Goal: Transaction & Acquisition: Subscribe to service/newsletter

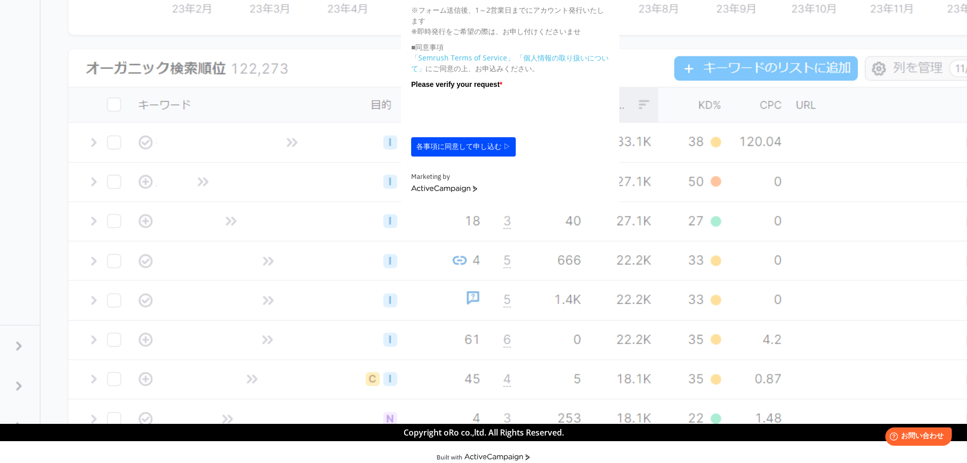
scroll to position [466, 0]
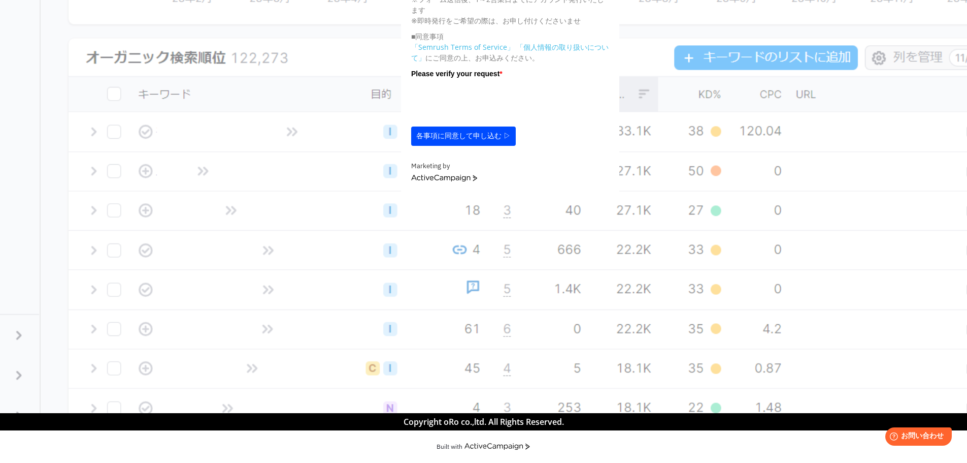
drag, startPoint x: 587, startPoint y: 354, endPoint x: 789, endPoint y: 352, distance: 202.6
drag, startPoint x: 805, startPoint y: 350, endPoint x: 819, endPoint y: 338, distance: 18.3
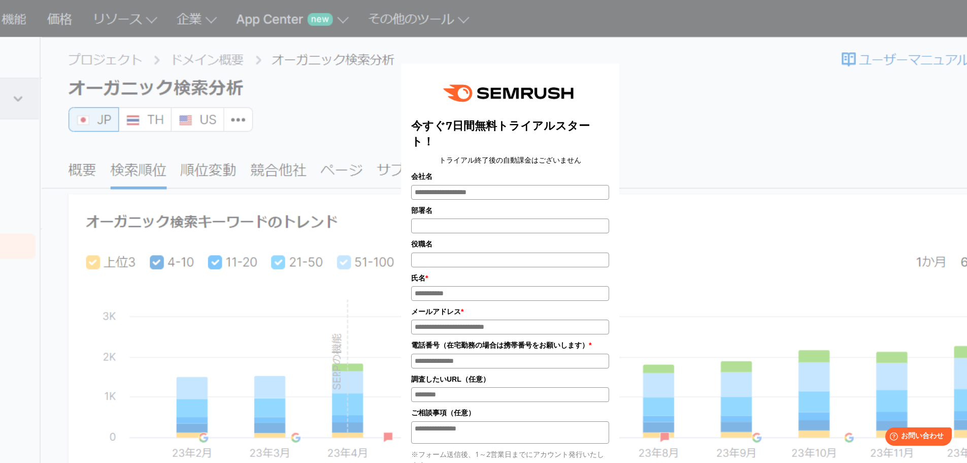
scroll to position [0, 0]
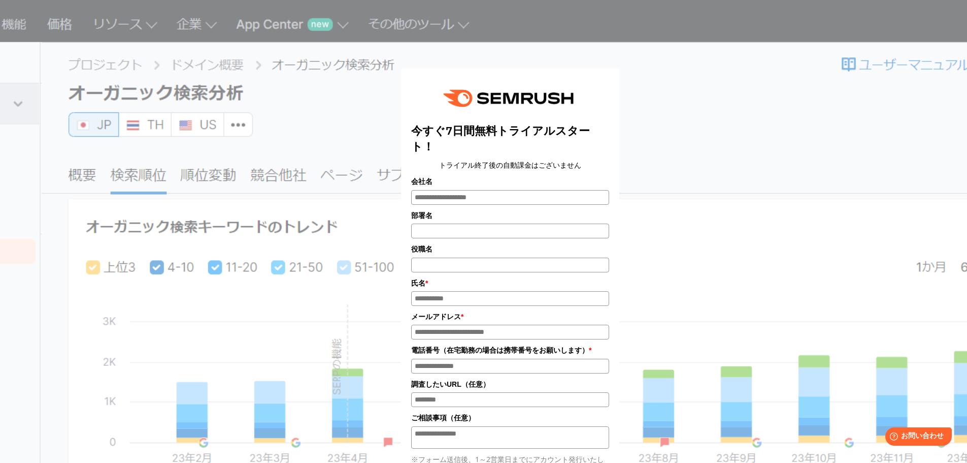
drag, startPoint x: 661, startPoint y: 81, endPoint x: 643, endPoint y: 84, distance: 18.0
click at [658, 81] on div "今すぐ7日間無料トライアルスタート！ トライアル終了後の自動課金はございません 会社名 部署名 *" at bounding box center [510, 332] width 508 height 639
click at [119, 128] on div "今すぐ7日間無料トライアルスタート！ トライアル終了後の自動課金はございません 会社名 部署名 * * * *" at bounding box center [511, 328] width 818 height 646
click at [151, 131] on div "今すぐ7日間無料トライアルスタート！ トライアル終了後の自動課金はございません 会社名 部署名 * * * *" at bounding box center [511, 328] width 818 height 646
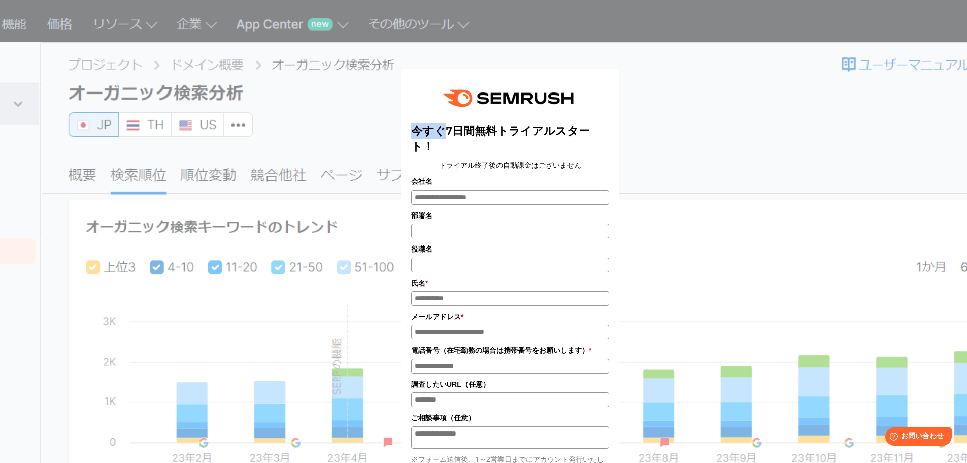
click at [310, 127] on div "今すぐ7日間無料トライアルスタート！ トライアル終了後の自動課金はございません 会社名 部署名 *" at bounding box center [510, 332] width 508 height 639
